Goal: Task Accomplishment & Management: Manage account settings

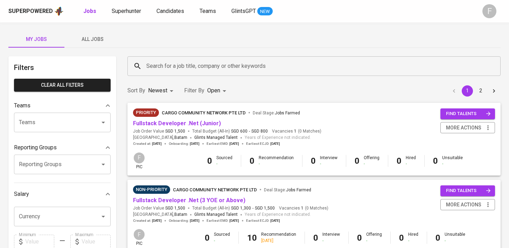
click at [227, 69] on input "Search for a job title, company or other keywords" at bounding box center [316, 66] width 342 height 13
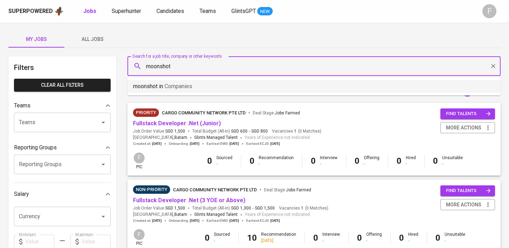
click at [237, 89] on li "moonshot in Companies" at bounding box center [313, 86] width 373 height 13
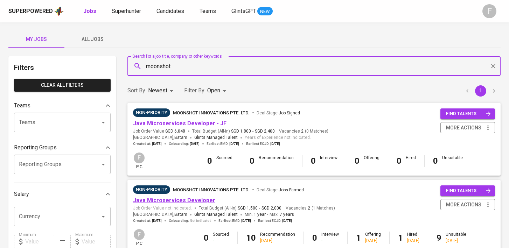
type input "moonshot"
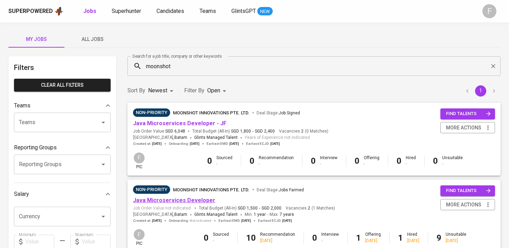
click at [187, 201] on link "Java Microservices Developer" at bounding box center [174, 200] width 82 height 7
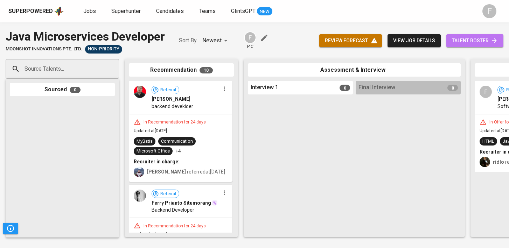
click at [487, 42] on span "talent roster" at bounding box center [475, 40] width 46 height 9
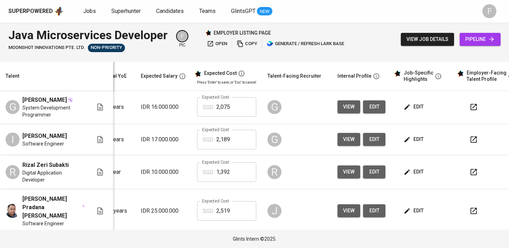
scroll to position [127, 101]
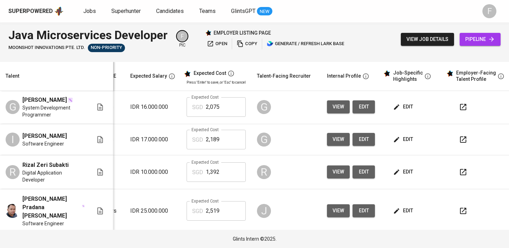
click at [459, 116] on button "button" at bounding box center [463, 107] width 17 height 17
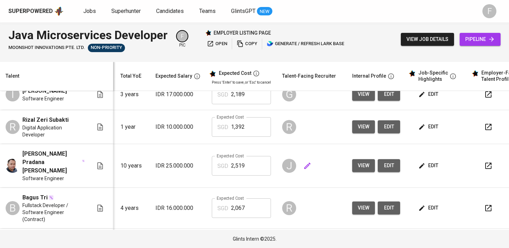
scroll to position [0, 90]
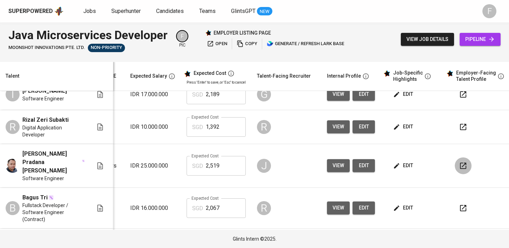
click at [455, 174] on button "button" at bounding box center [463, 166] width 17 height 17
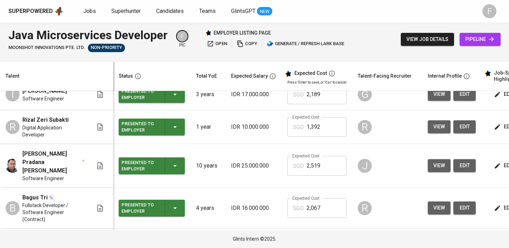
click at [173, 167] on icon "button" at bounding box center [175, 166] width 4 height 2
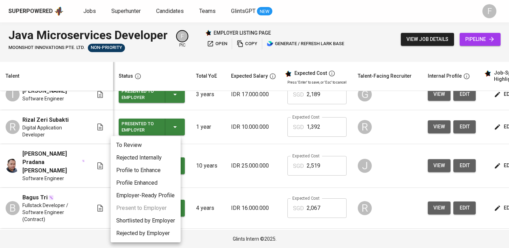
click at [159, 161] on li "Rejected Internally" at bounding box center [146, 158] width 70 height 13
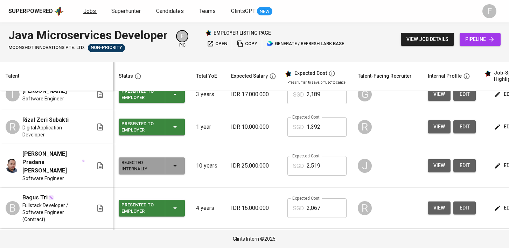
click at [85, 9] on span "Jobs" at bounding box center [89, 11] width 13 height 7
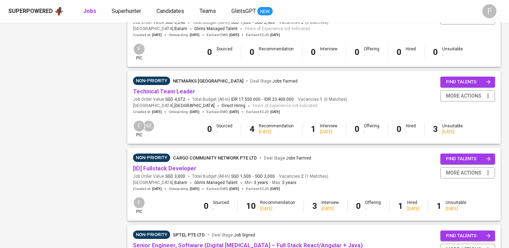
scroll to position [670, 0]
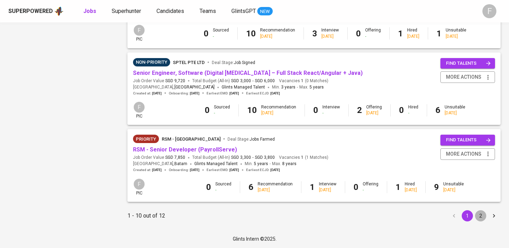
click at [479, 212] on button "2" at bounding box center [480, 215] width 11 height 11
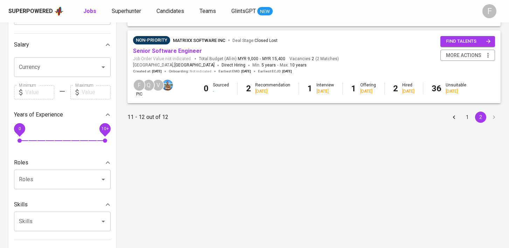
scroll to position [131, 0]
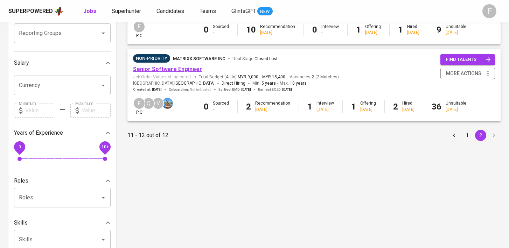
click at [157, 69] on link "Senior Software Engineer" at bounding box center [167, 69] width 69 height 7
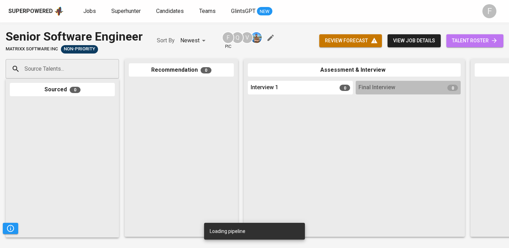
click at [475, 39] on span "talent roster" at bounding box center [475, 40] width 46 height 9
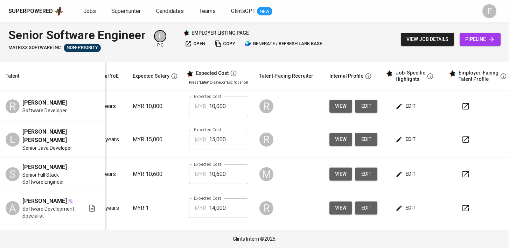
scroll to position [0, 101]
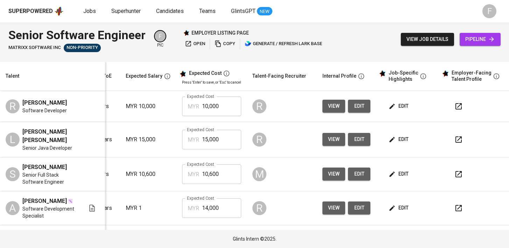
click at [456, 113] on button "button" at bounding box center [458, 106] width 17 height 17
